Goal: Find specific page/section: Find specific page/section

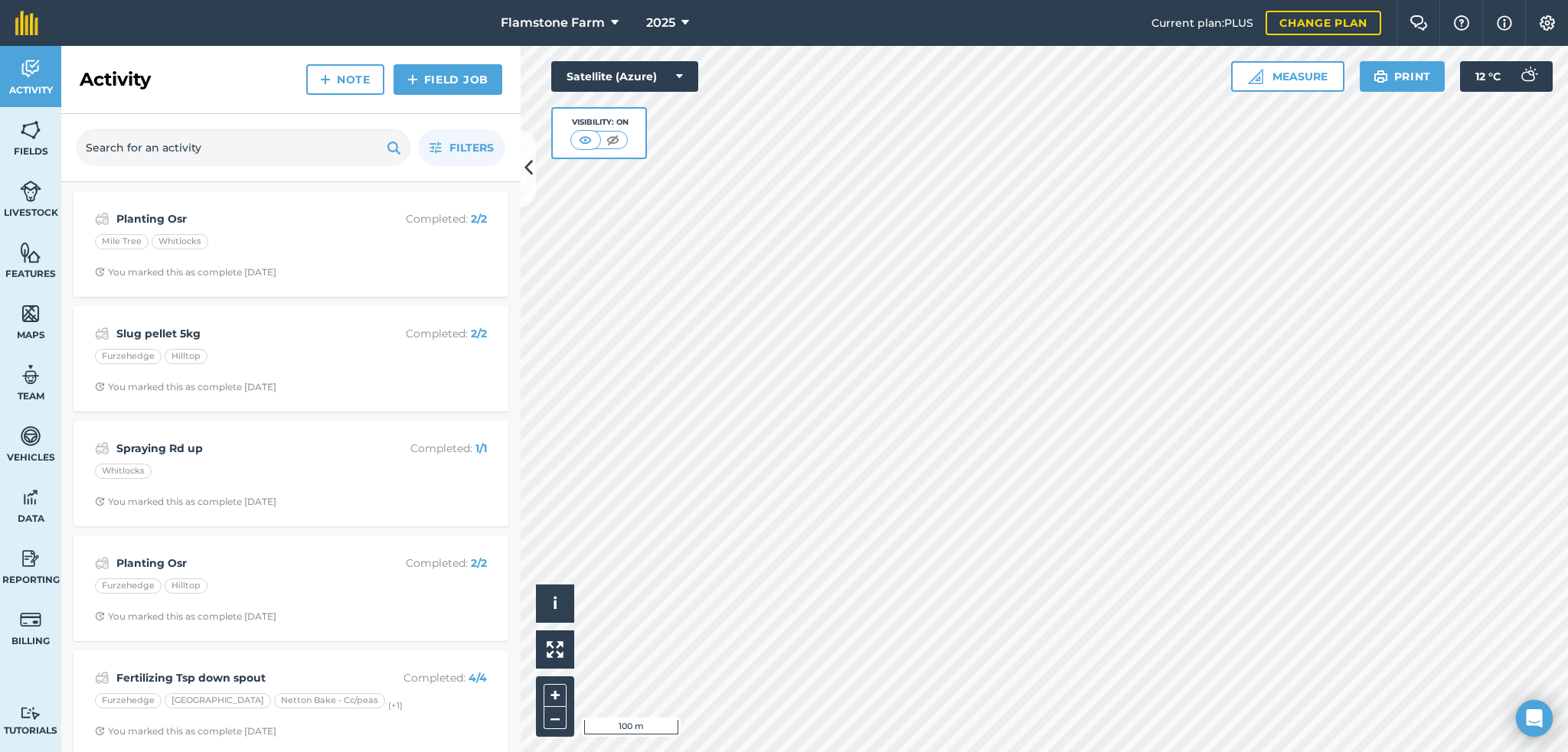
click at [503, 587] on div "Activity Fields Livestock Features Maps Team Vehicles Data Reporting Billing Tu…" at bounding box center [784, 399] width 1568 height 706
click at [681, 69] on icon at bounding box center [679, 76] width 7 height 16
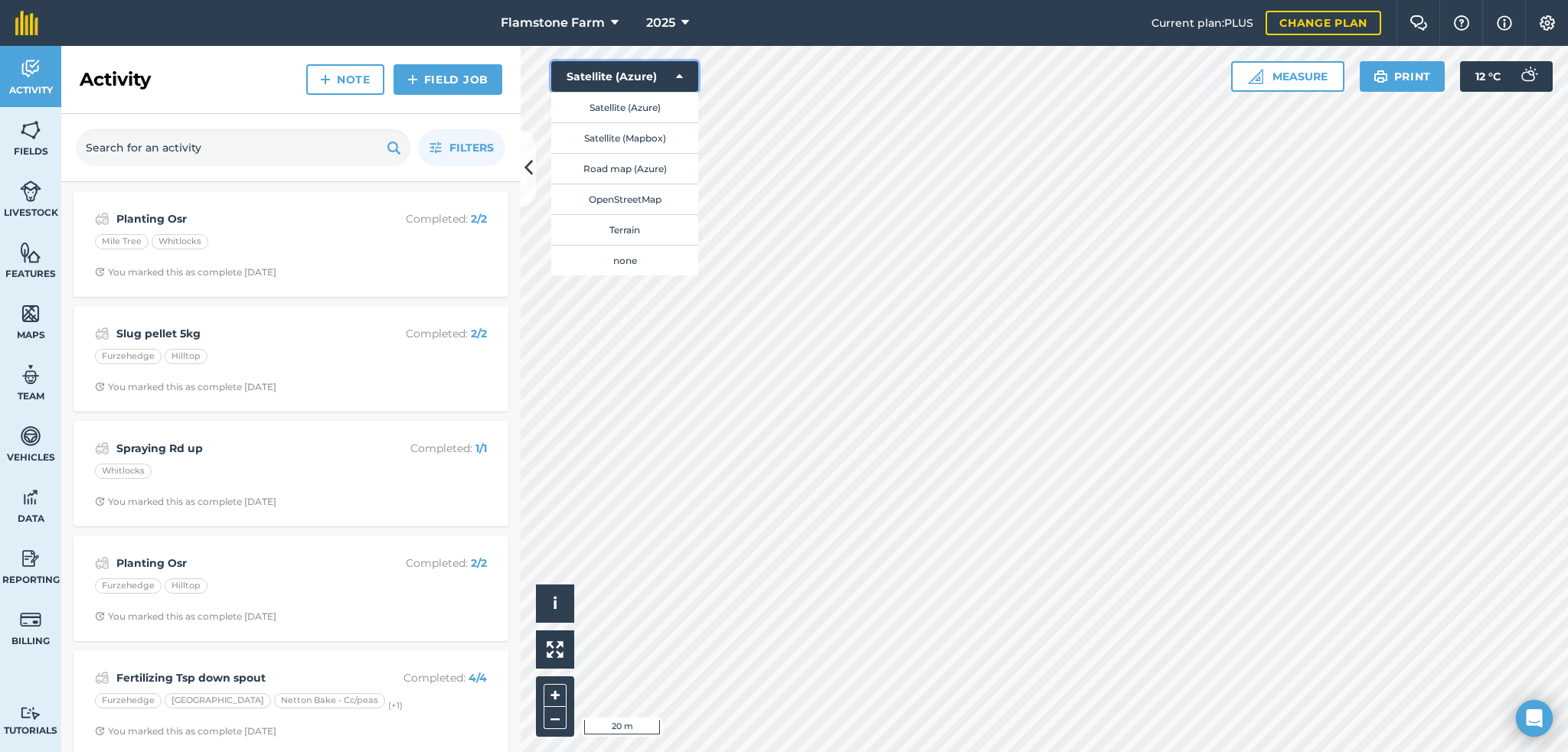
click at [681, 69] on icon at bounding box center [679, 76] width 7 height 16
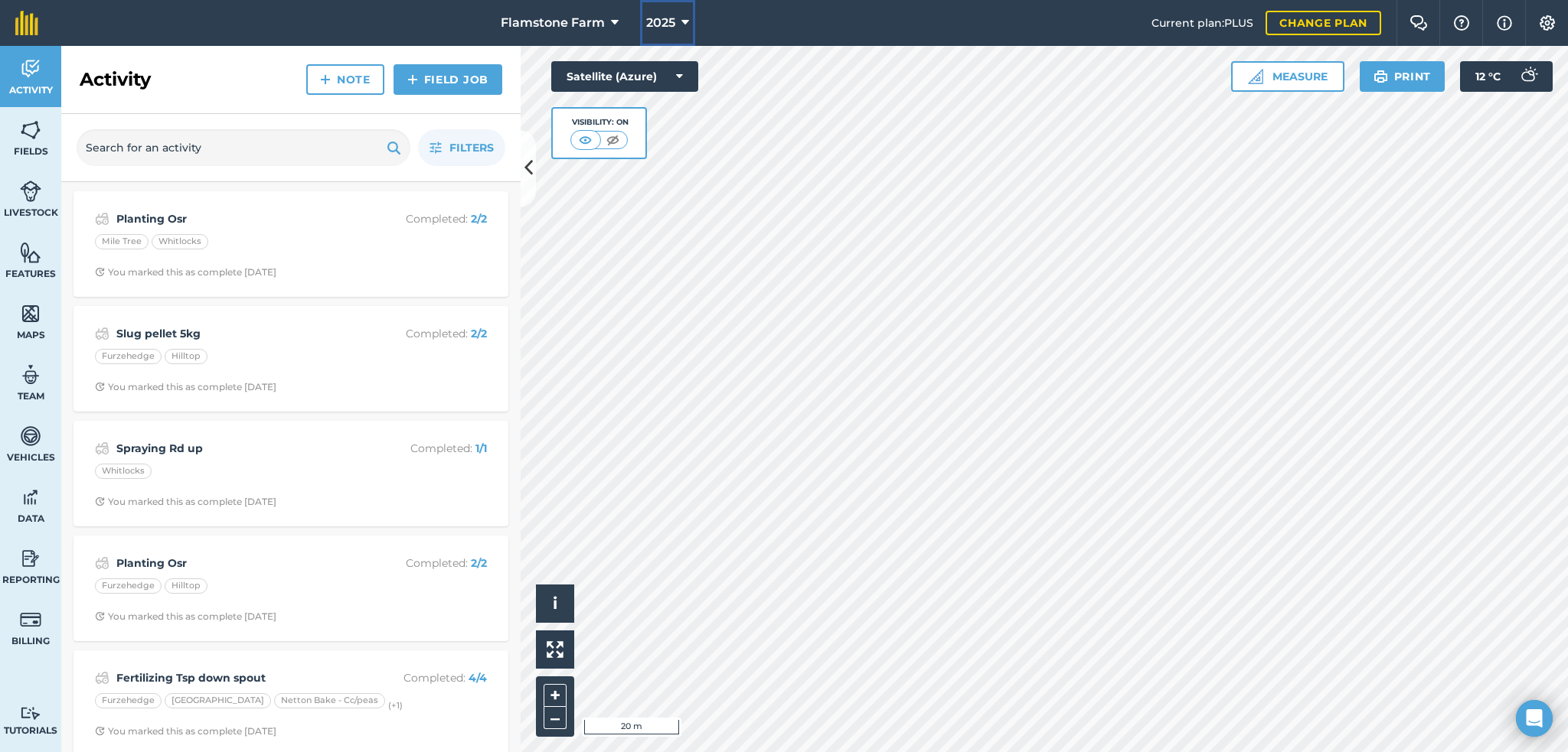
click at [684, 23] on icon at bounding box center [685, 23] width 8 height 19
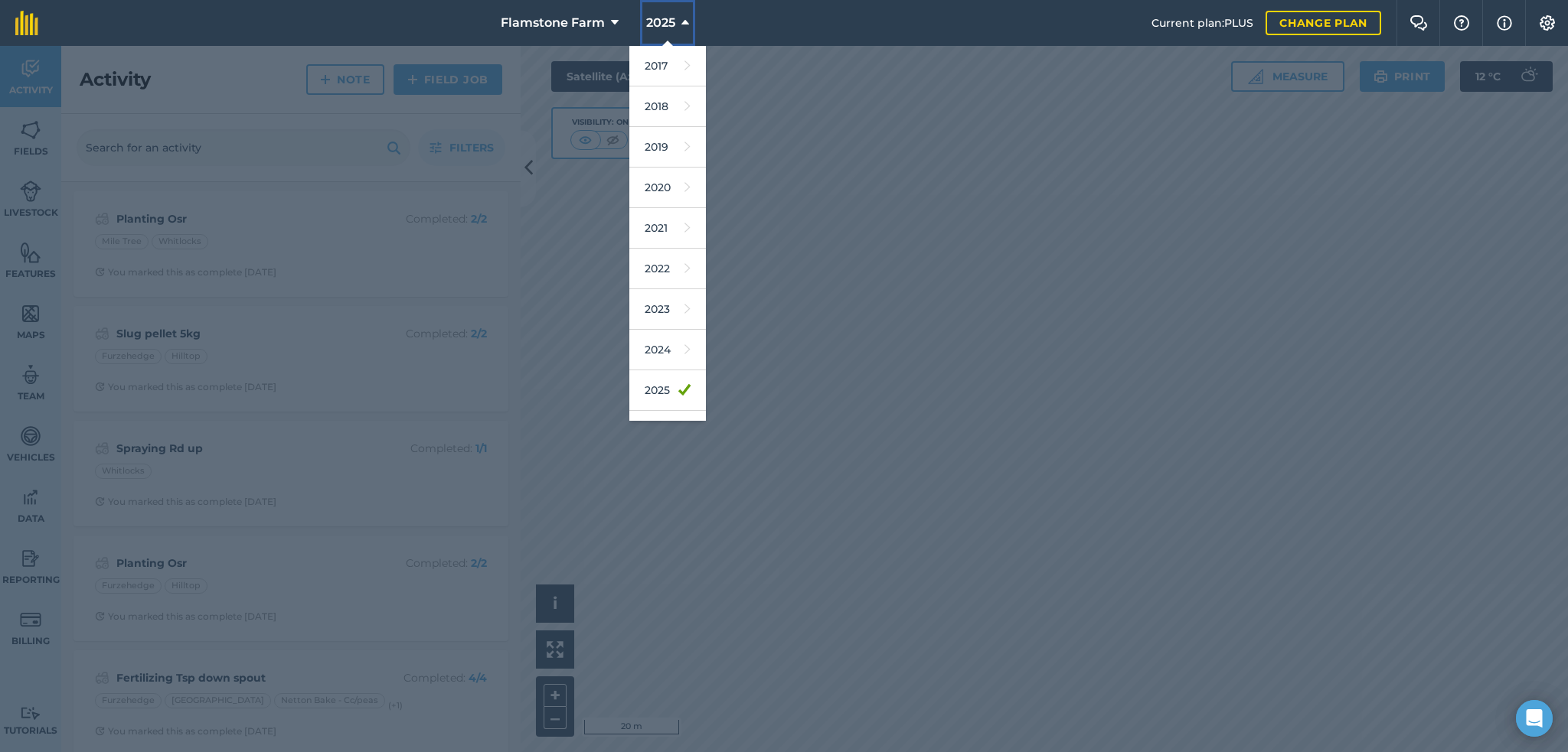
scroll to position [69, 0]
click at [659, 356] on link "2026" at bounding box center [667, 362] width 76 height 41
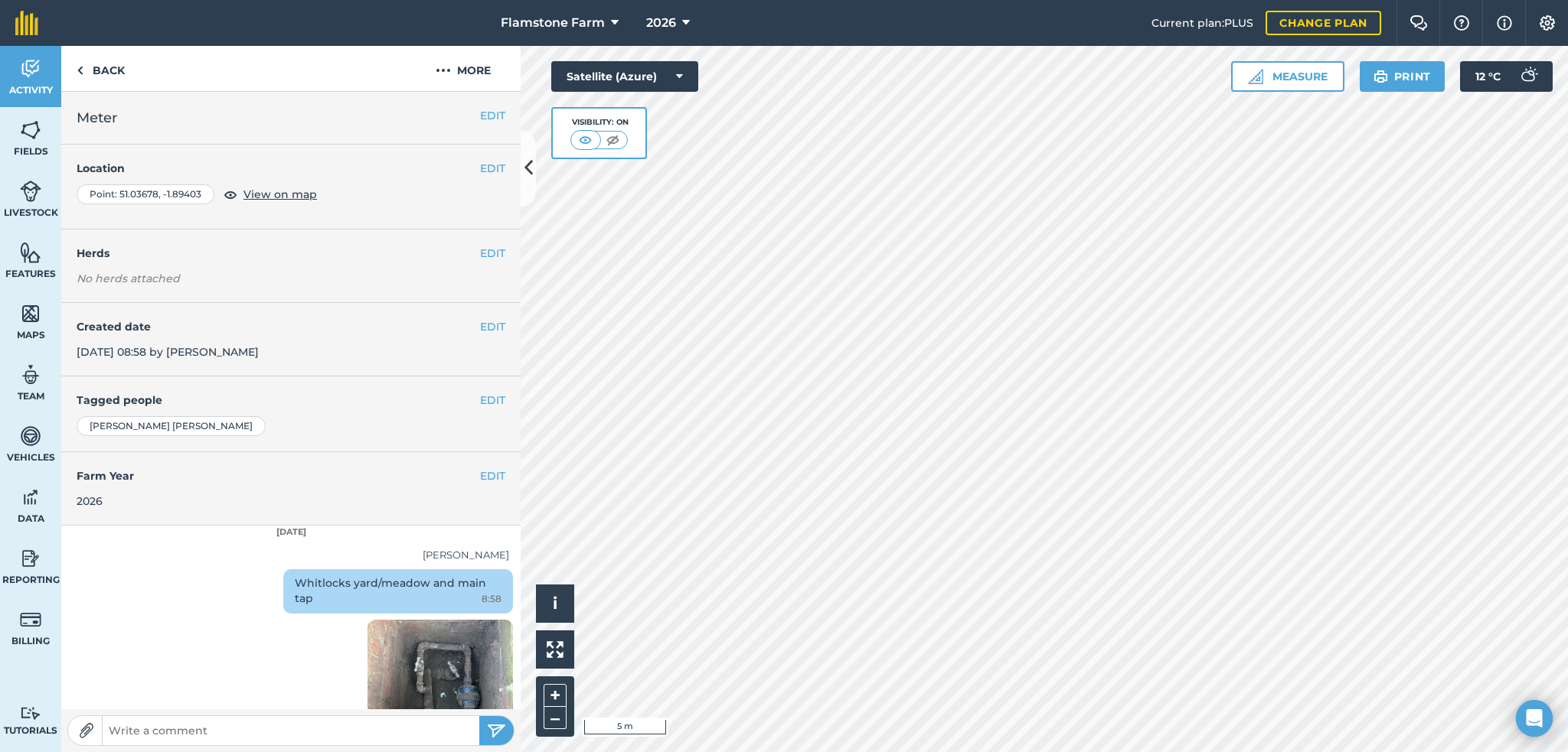
scroll to position [60, 0]
